Goal: Task Accomplishment & Management: Use online tool/utility

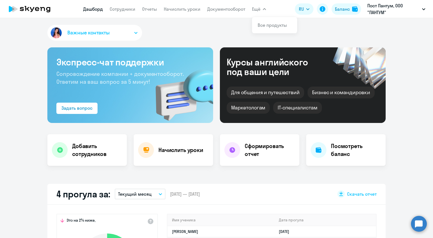
click at [254, 10] on span "Ещё" at bounding box center [256, 9] width 8 height 7
select select "30"
click at [192, 9] on link "Начислить уроки" at bounding box center [182, 9] width 37 height 6
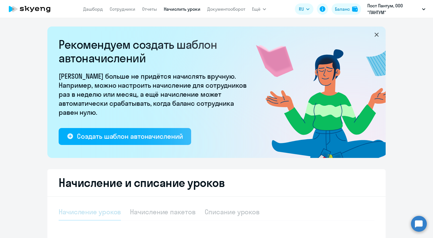
select select "10"
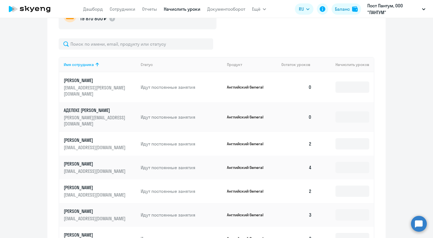
scroll to position [254, 0]
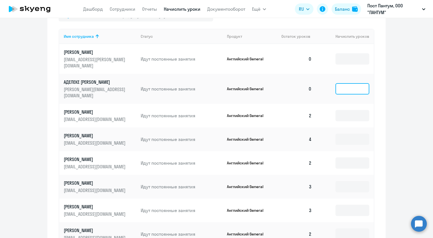
click at [355, 83] on input at bounding box center [353, 88] width 34 height 11
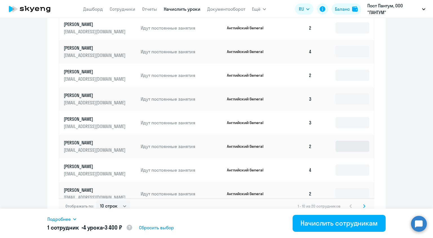
scroll to position [344, 0]
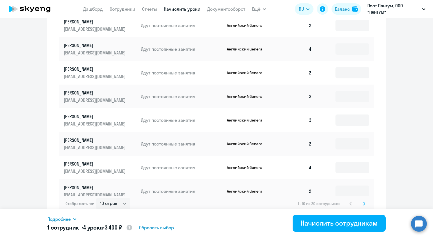
type input "4"
click at [364, 202] on icon at bounding box center [365, 203] width 2 height 3
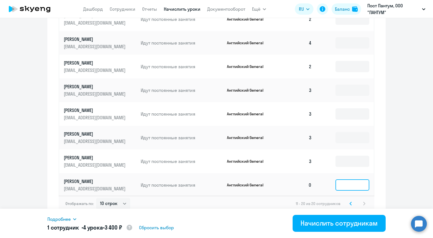
click at [363, 179] on input at bounding box center [353, 184] width 34 height 11
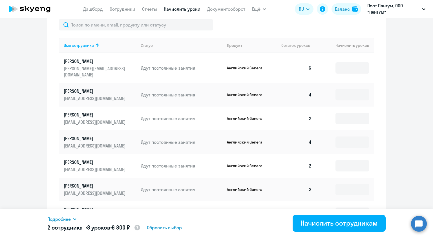
scroll to position [231, 0]
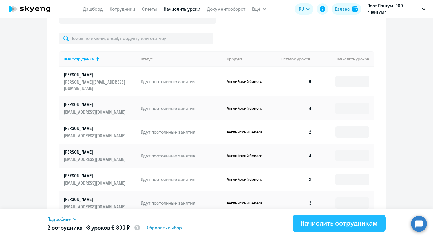
type input "4"
click at [352, 220] on div "Начислить сотрудникам" at bounding box center [339, 223] width 77 height 9
